Goal: Obtain resource: Download file/media

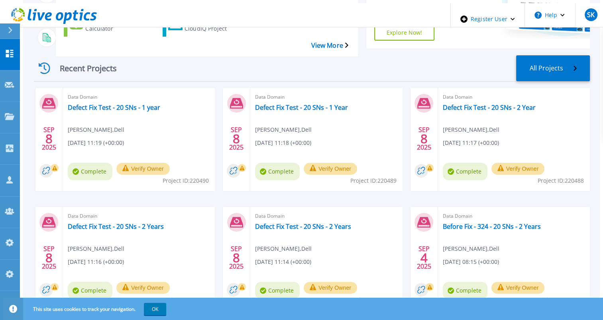
scroll to position [106, 0]
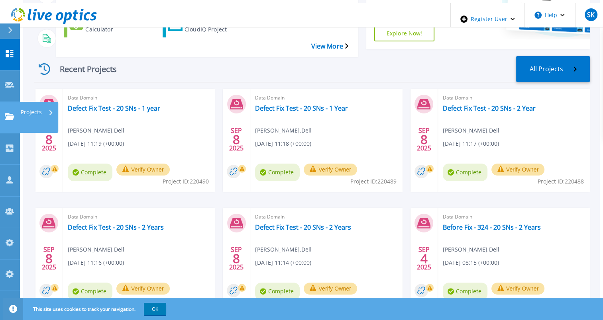
click at [8, 113] on icon at bounding box center [10, 116] width 10 height 7
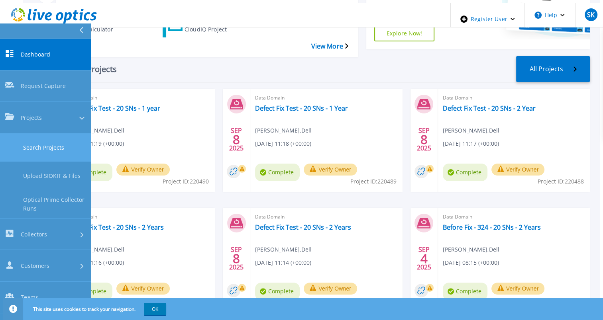
click at [29, 133] on link "Search Projects" at bounding box center [45, 147] width 91 height 28
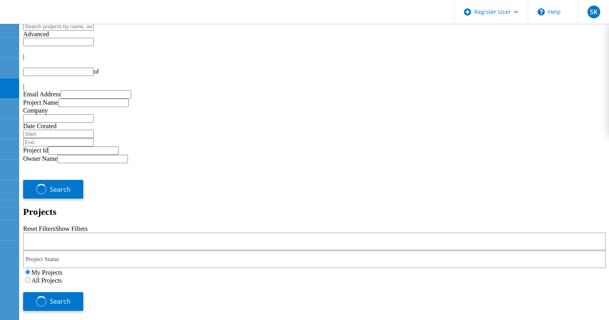
type input "10"
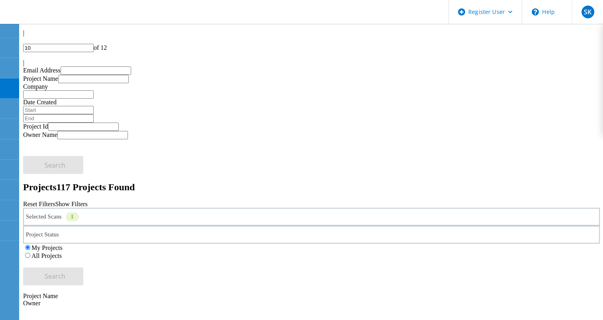
scroll to position [19, 0]
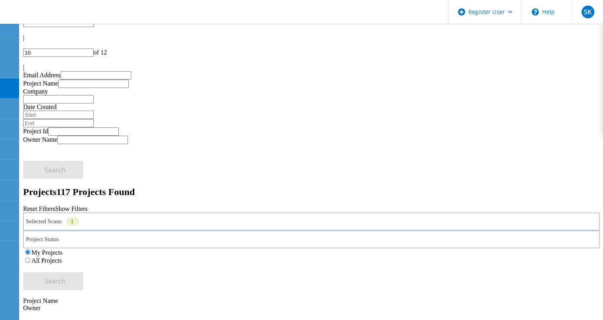
click at [163, 213] on div "Selected Scans 1" at bounding box center [311, 222] width 577 height 18
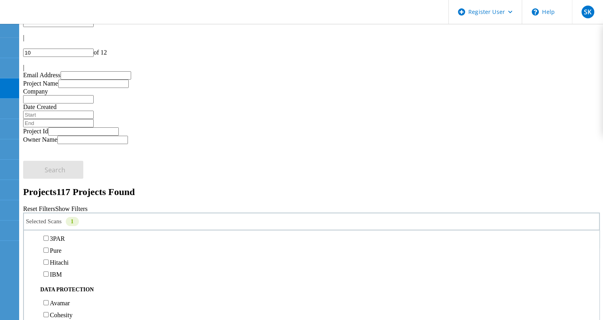
scroll to position [289, 0]
click at [73, 202] on label "XtremIO" at bounding box center [61, 205] width 23 height 7
click at [49, 203] on input "XtremIO" at bounding box center [45, 205] width 5 height 5
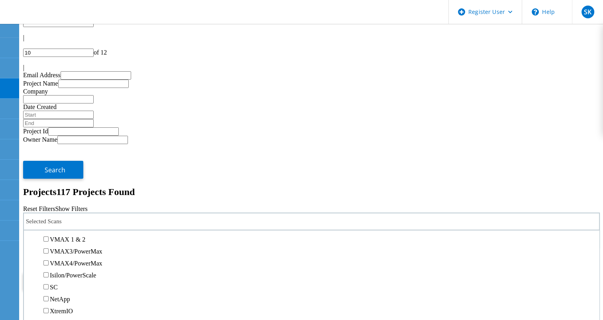
scroll to position [184, 0]
click at [80, 224] on label "PowerStore" at bounding box center [65, 227] width 30 height 7
click at [49, 224] on input "PowerStore" at bounding box center [45, 226] width 5 height 5
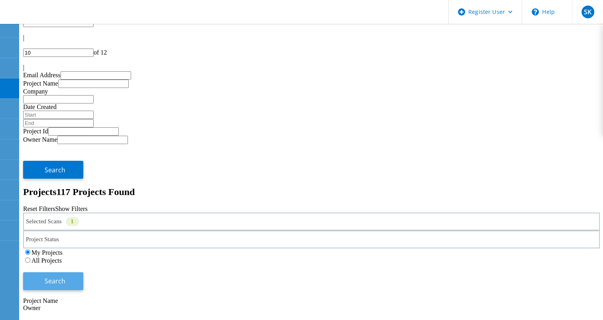
click at [83, 273] on button "Search" at bounding box center [53, 282] width 60 height 18
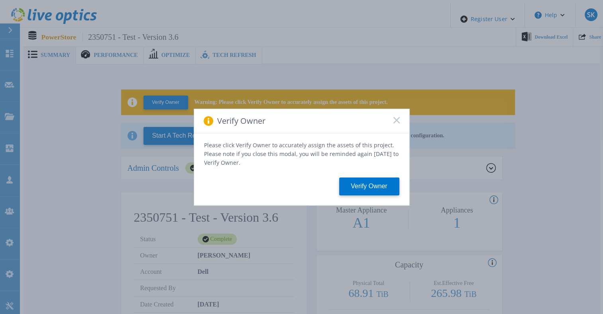
click at [253, 13] on div "Verify Owner Please click Verify Owner to accurately assign the assets of this …" at bounding box center [301, 157] width 603 height 314
click at [396, 122] on icon at bounding box center [396, 120] width 6 height 6
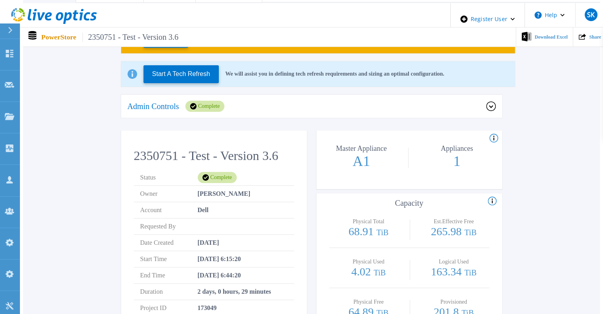
scroll to position [62, 3]
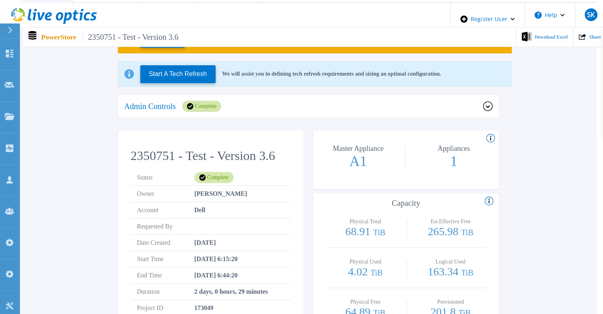
drag, startPoint x: 601, startPoint y: 93, endPoint x: 599, endPoint y: 67, distance: 26.8
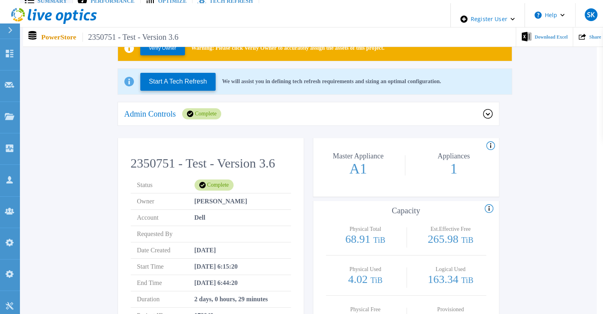
scroll to position [12, 3]
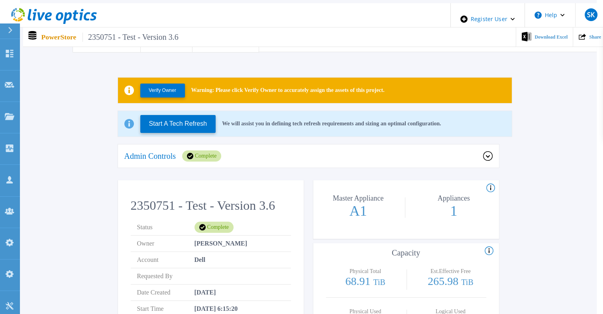
click at [249, 158] on div "Admin Controls Complete" at bounding box center [303, 156] width 359 height 11
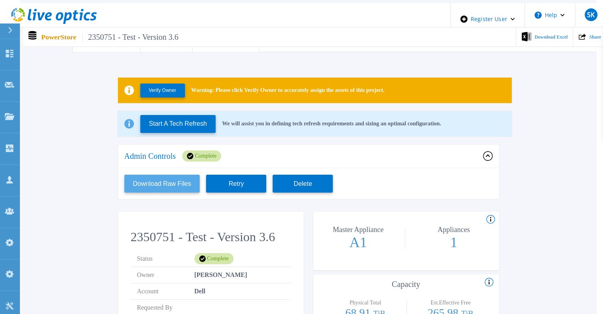
click at [166, 183] on button "Download Raw Files" at bounding box center [162, 184] width 76 height 18
